Goal: Feedback & Contribution: Contribute content

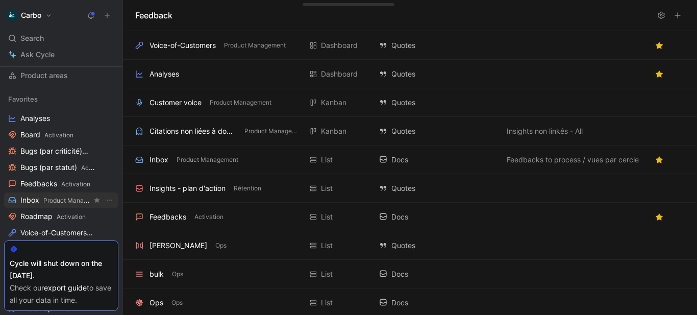
scroll to position [102, 0]
click at [46, 200] on span "Product Management" at bounding box center [74, 200] width 62 height 8
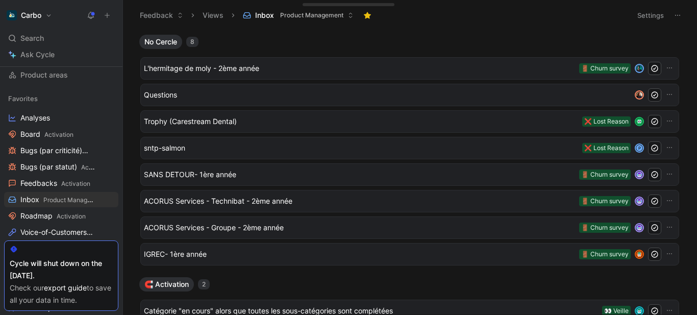
click at [106, 16] on icon at bounding box center [107, 15] width 7 height 7
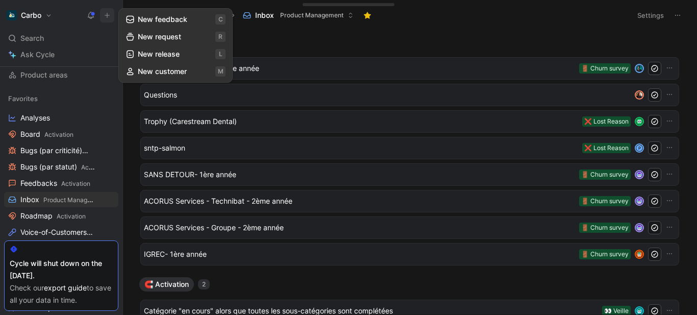
click at [149, 20] on button "New feedback c" at bounding box center [175, 19] width 109 height 17
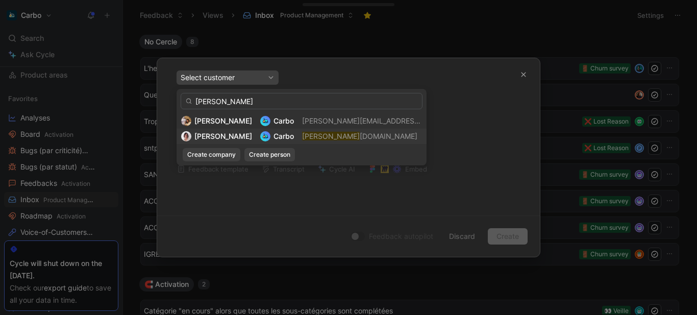
type input "[PERSON_NAME]"
click at [302, 139] on mark "[PERSON_NAME]" at bounding box center [331, 136] width 58 height 9
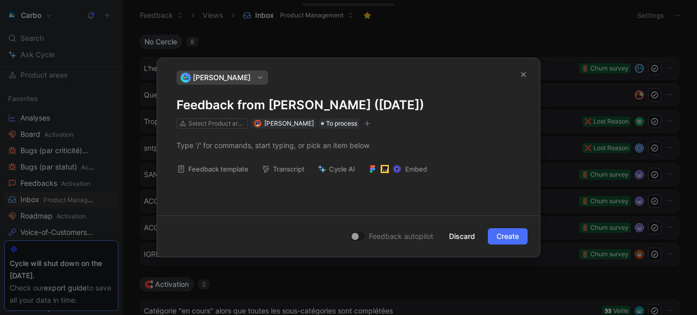
click at [271, 106] on h1 "Feedback from [PERSON_NAME] ([DATE])" at bounding box center [349, 105] width 344 height 16
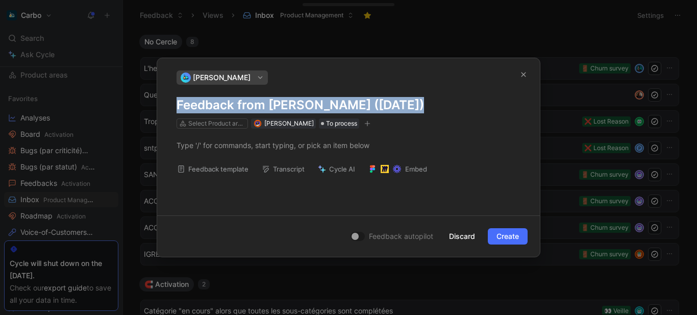
click at [271, 106] on h1 "Feedback from [PERSON_NAME] ([DATE])" at bounding box center [349, 105] width 344 height 16
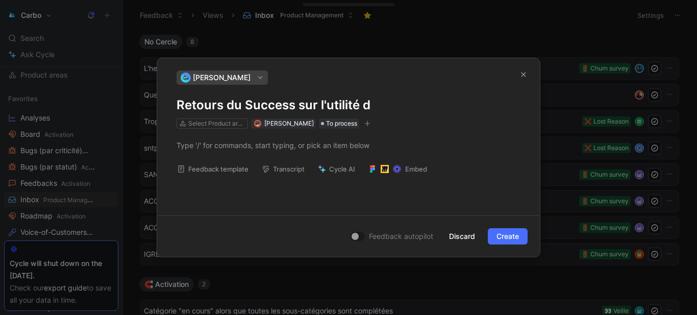
click at [379, 108] on h1 "Retours du Success sur l'utilité d" at bounding box center [349, 105] width 344 height 16
click at [241, 156] on div at bounding box center [348, 145] width 383 height 33
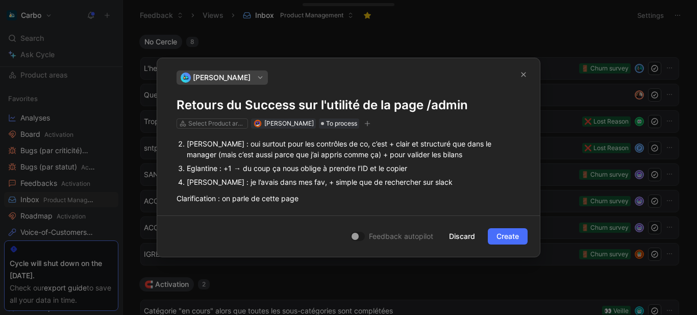
click at [187, 149] on li "[PERSON_NAME] : oui surtout pour les contrôles de co, c’est + clair et structur…" at bounding box center [354, 149] width 334 height 25
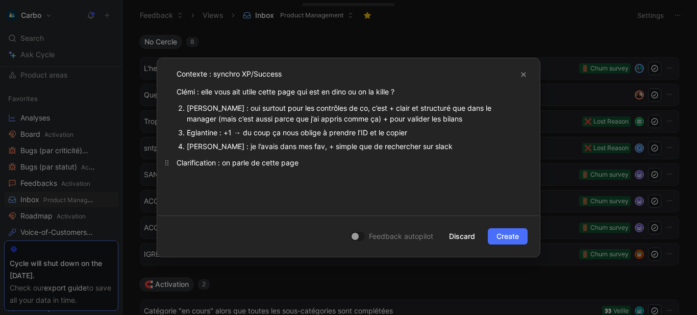
scroll to position [72, 0]
click at [235, 137] on div "Eglantine : +1 → du coup ça nous oblige à prendre l’ID et le copier" at bounding box center [354, 132] width 334 height 11
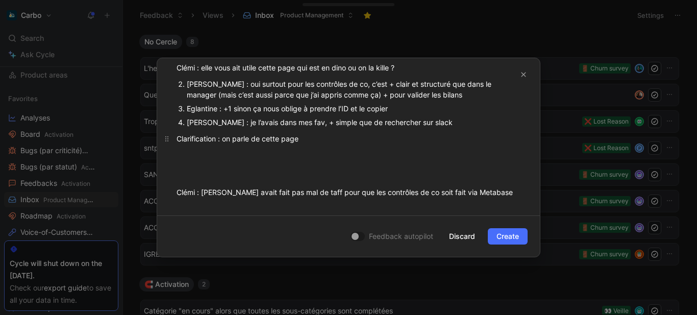
scroll to position [100, 0]
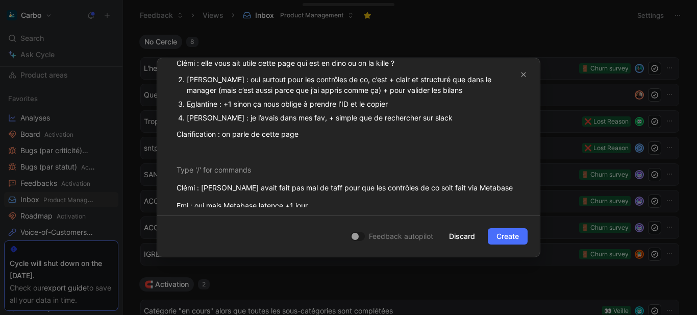
click at [228, 161] on div "Contexte : synchro XP/Success Clémi : elle vous ait utile cette page qui est en…" at bounding box center [348, 125] width 383 height 193
click at [346, 131] on p "Clarification : on parle de cette page" at bounding box center [348, 134] width 383 height 17
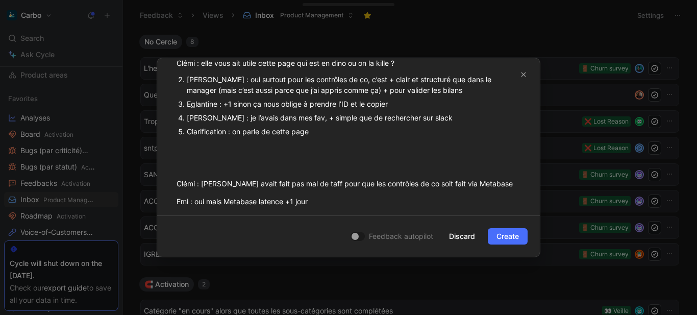
click at [235, 131] on div "Clarification : on parle de cette page" at bounding box center [354, 131] width 334 height 11
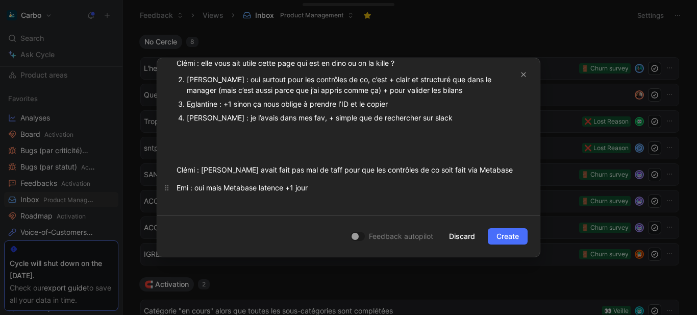
scroll to position [0, 0]
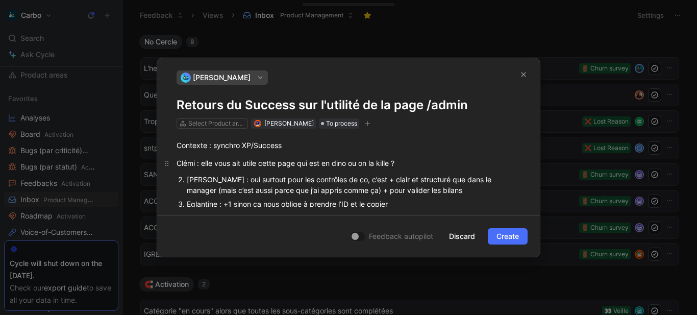
click at [415, 161] on div "Clémi : elle vous ait utile cette page qui est en dino ou on la kille ?" at bounding box center [349, 163] width 344 height 11
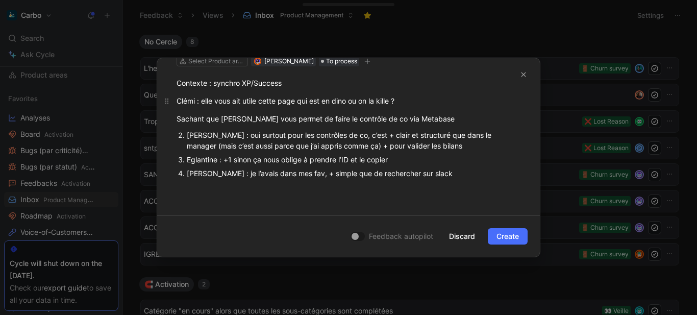
scroll to position [71, 0]
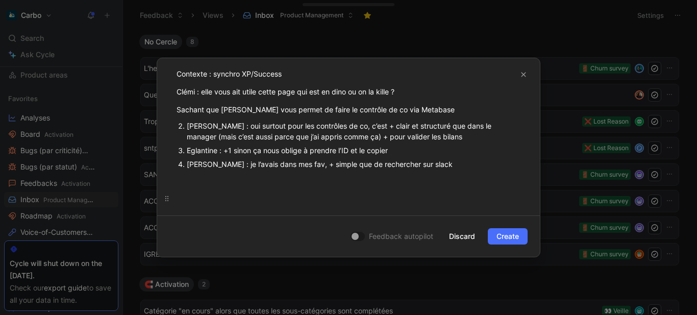
click at [311, 200] on div at bounding box center [349, 198] width 344 height 11
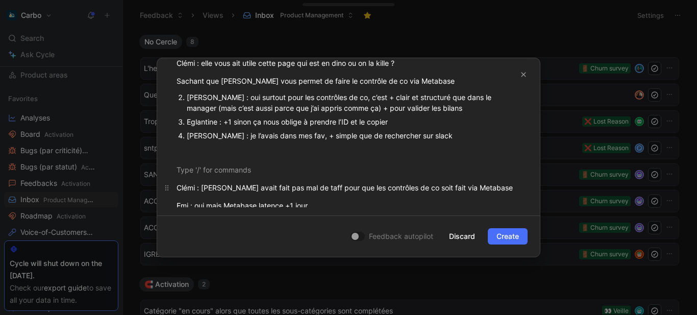
scroll to position [103, 0]
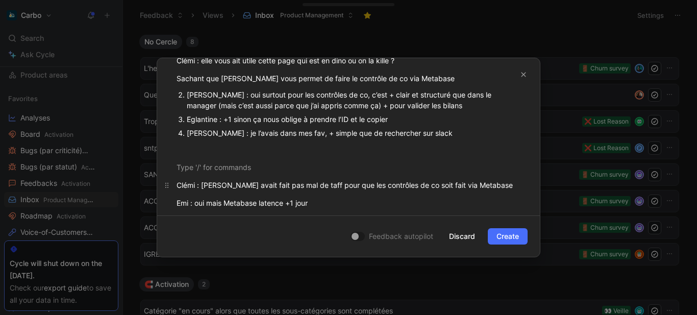
click at [227, 186] on div "Clémi : [PERSON_NAME] avait fait pas mal de taff pour que les contrôles de co s…" at bounding box center [349, 185] width 344 height 11
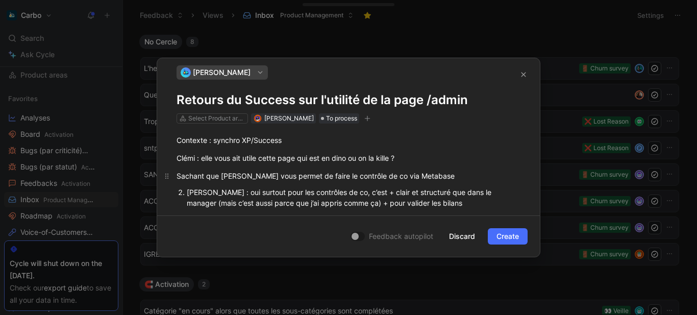
scroll to position [5, 0]
click at [204, 121] on div "Select Product areas" at bounding box center [216, 119] width 57 height 10
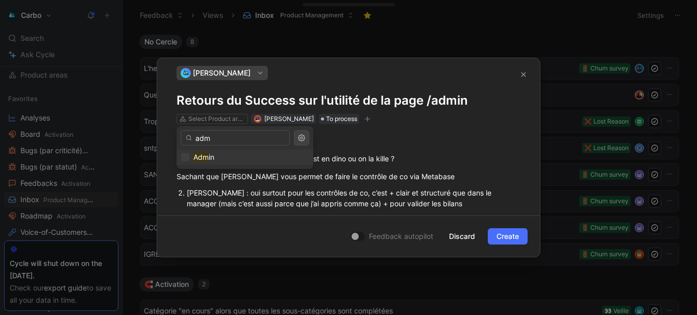
type input "adm"
click at [224, 162] on div "Adm in" at bounding box center [245, 157] width 128 height 12
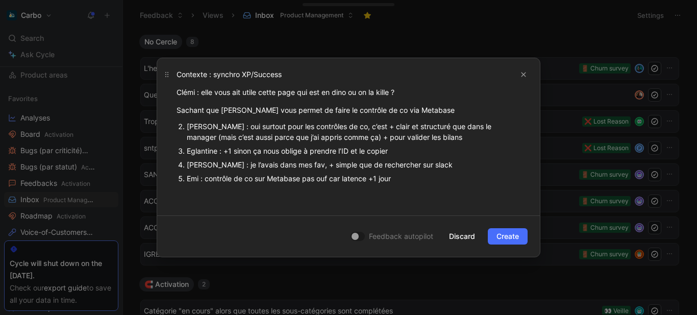
scroll to position [0, 0]
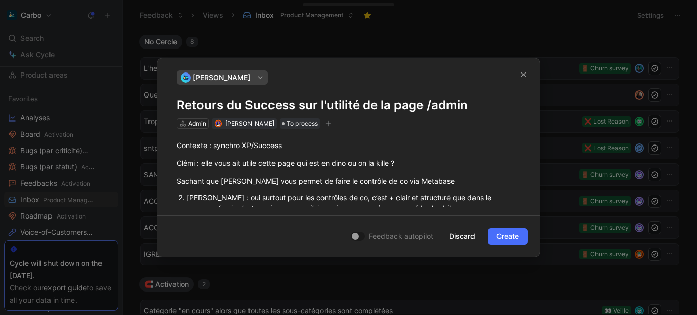
click at [331, 123] on icon "button" at bounding box center [328, 123] width 6 height 6
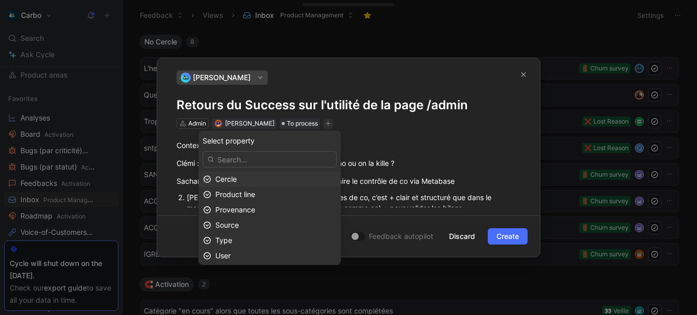
click at [271, 177] on div "Cercle" at bounding box center [275, 179] width 121 height 12
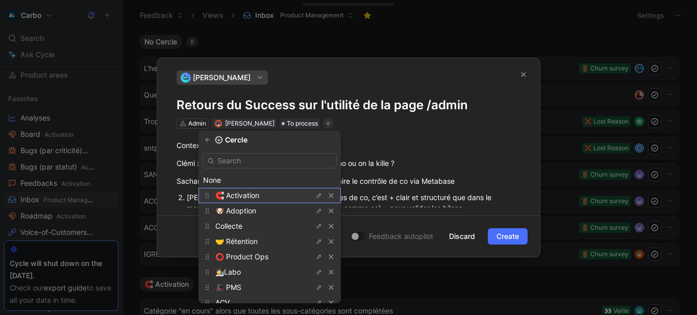
click at [252, 197] on span "🧲 Activation" at bounding box center [237, 195] width 44 height 9
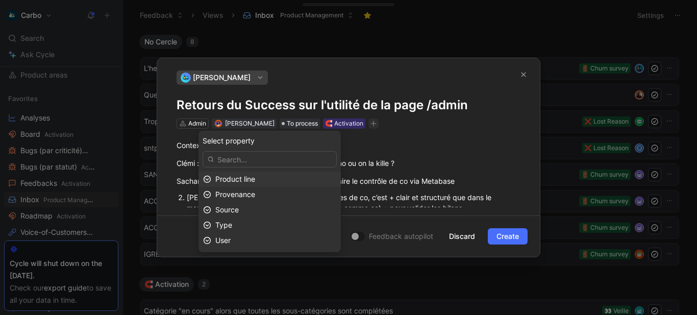
click at [271, 180] on div "Product line" at bounding box center [275, 179] width 121 height 12
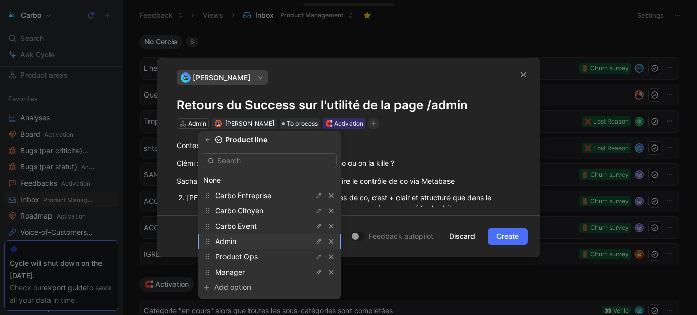
click at [263, 244] on div "Admin" at bounding box center [253, 241] width 77 height 12
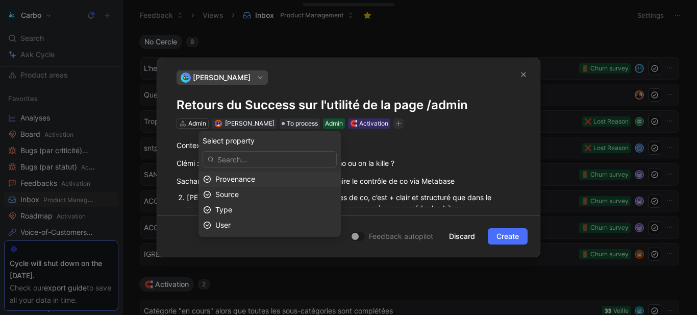
click at [275, 180] on div "Provenance" at bounding box center [275, 179] width 121 height 12
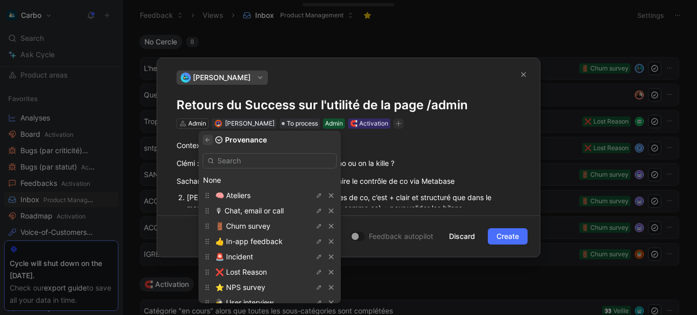
click at [213, 143] on button "button" at bounding box center [208, 140] width 10 height 10
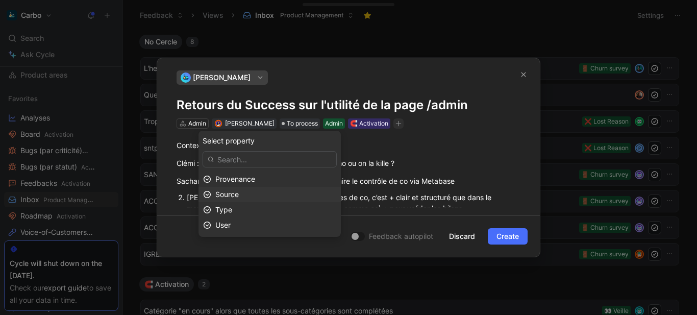
click at [260, 196] on div "Source" at bounding box center [275, 194] width 121 height 12
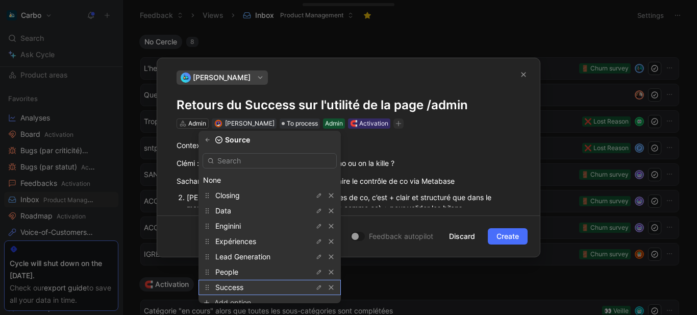
click at [259, 283] on div "Success" at bounding box center [253, 287] width 77 height 12
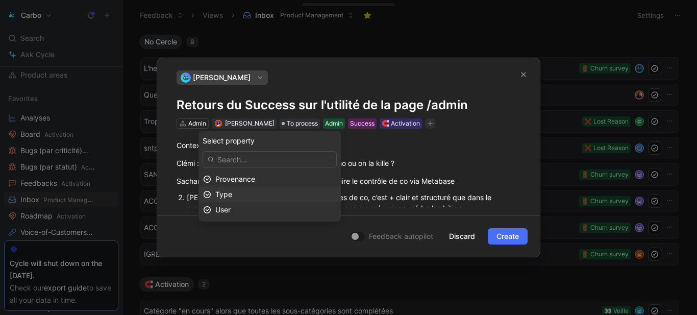
click at [256, 194] on div "Type" at bounding box center [275, 194] width 121 height 12
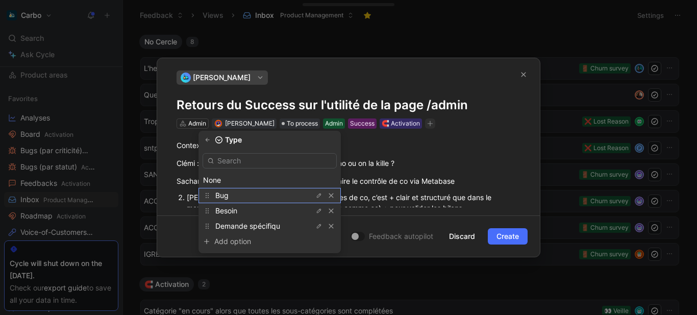
click at [253, 193] on div "Bug" at bounding box center [253, 195] width 77 height 12
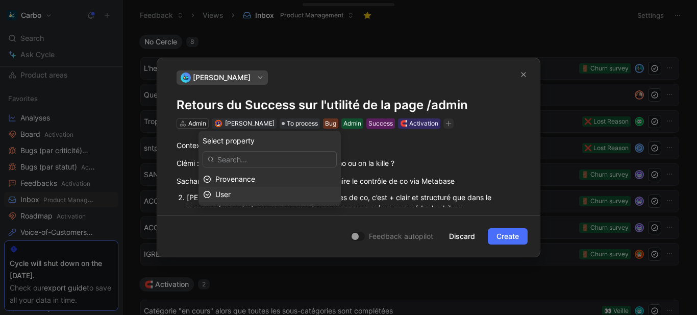
click at [262, 194] on div "User" at bounding box center [275, 194] width 121 height 12
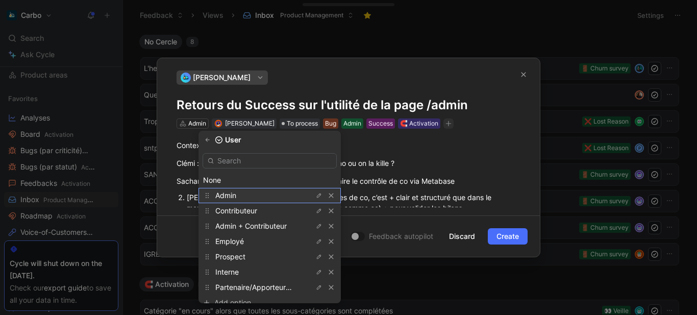
click at [251, 196] on div "Admin" at bounding box center [253, 195] width 77 height 12
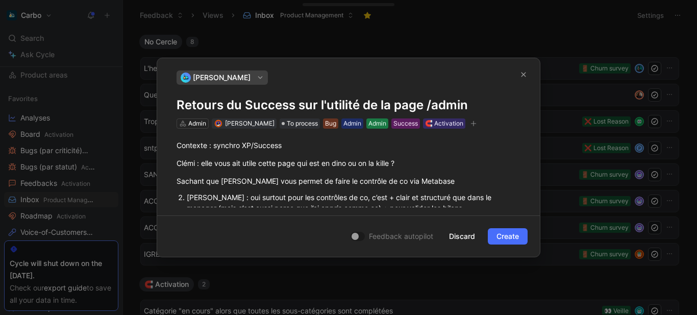
click at [383, 124] on div "Admin" at bounding box center [378, 123] width 18 height 10
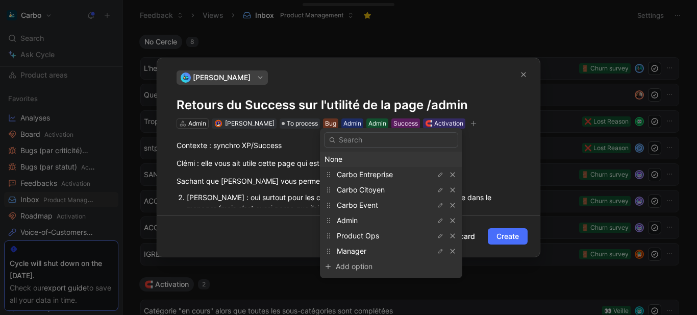
click at [356, 120] on div "Admin" at bounding box center [353, 123] width 18 height 10
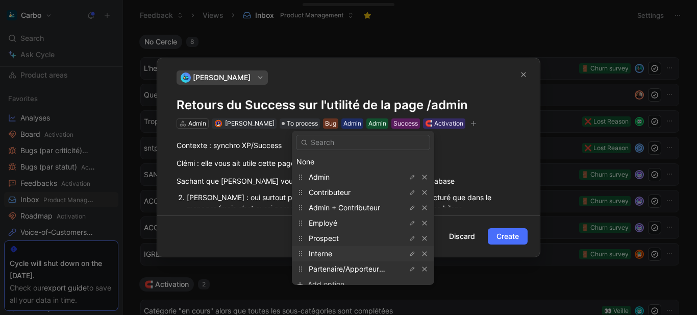
scroll to position [11, 0]
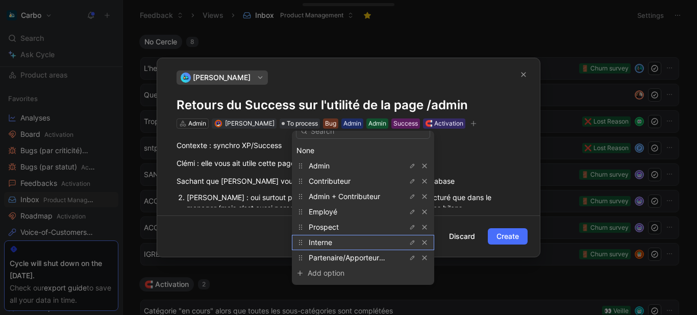
click at [330, 241] on span "Interne" at bounding box center [320, 242] width 23 height 9
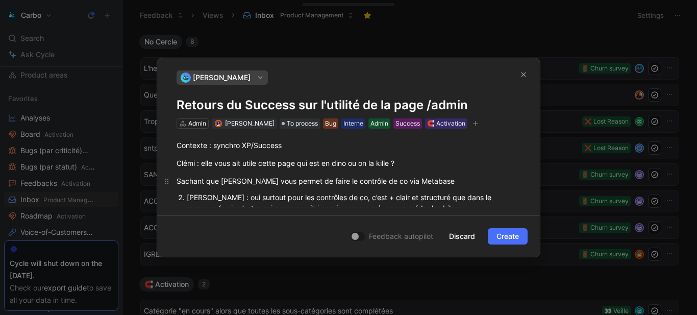
click at [264, 184] on div "Sachant que [PERSON_NAME] vous permet de faire le contrôle de co via Metabase" at bounding box center [349, 181] width 344 height 11
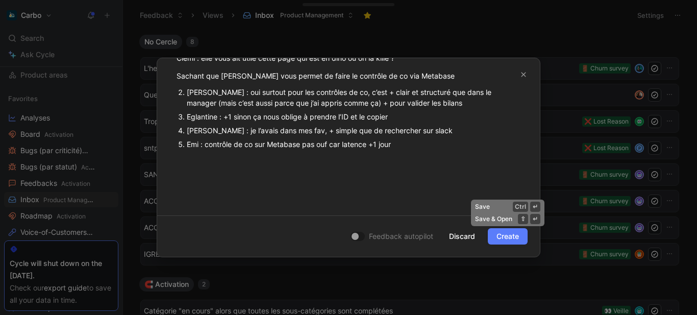
click at [522, 235] on button "Create" at bounding box center [508, 236] width 40 height 16
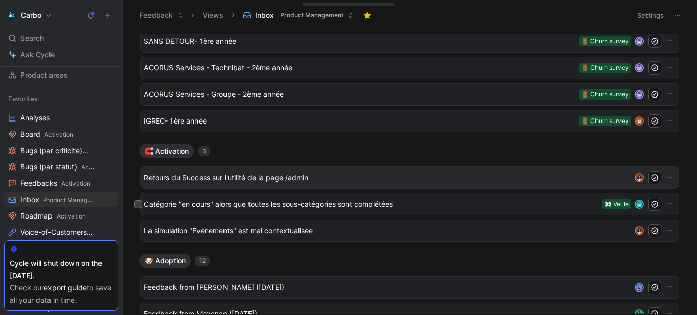
scroll to position [198, 0]
